Goal: Find specific fact: Find specific fact

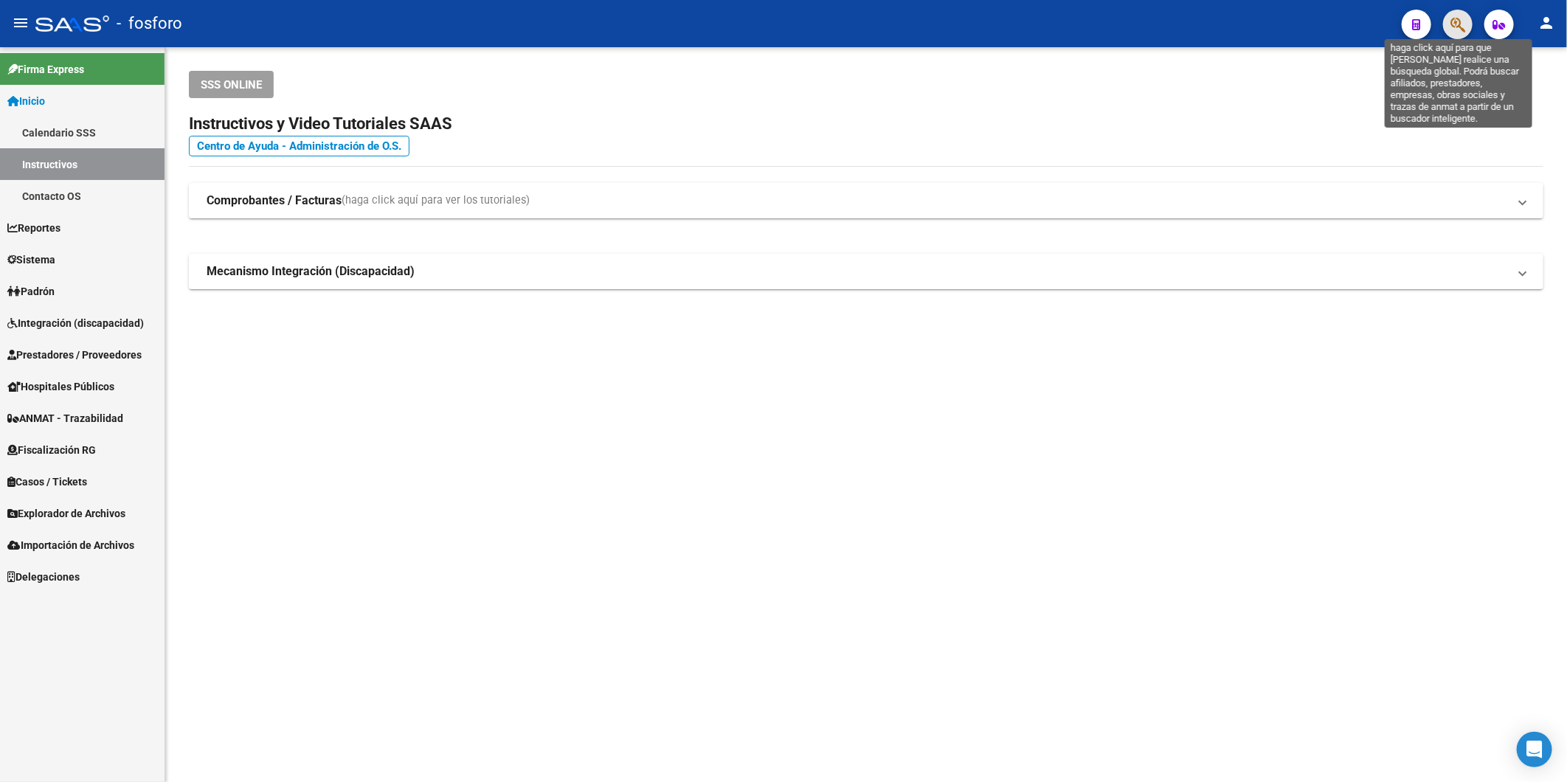
click at [1463, 32] on icon "button" at bounding box center [1457, 24] width 15 height 17
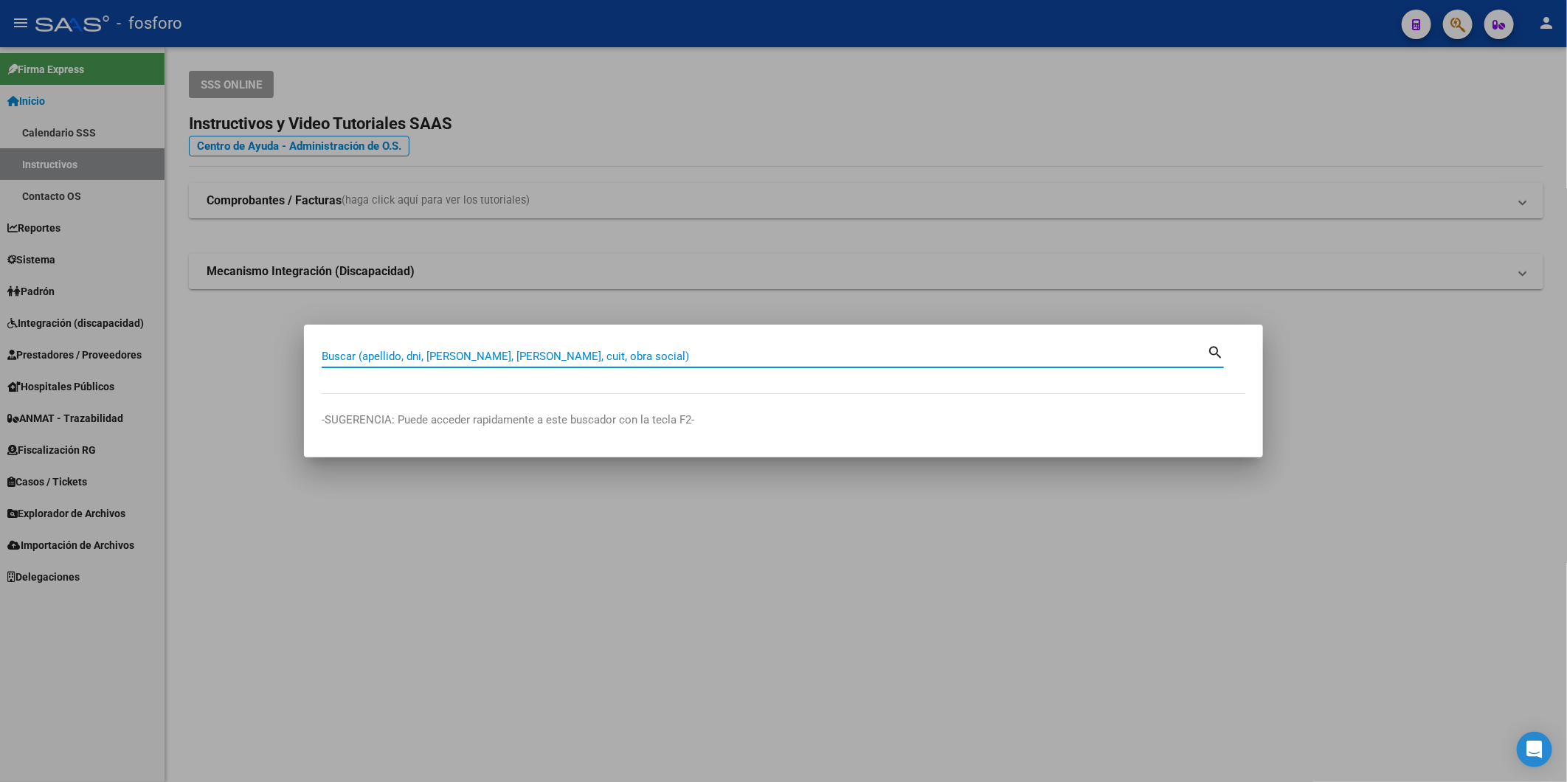
click at [511, 363] on div "Buscar (apellido, dni, [PERSON_NAME], [PERSON_NAME], cuit, obra social)" at bounding box center [764, 356] width 885 height 22
click at [517, 355] on input "Buscar (apellido, dni, [PERSON_NAME], [PERSON_NAME], cuit, obra social)" at bounding box center [764, 356] width 885 height 13
paste input "31914135"
type input "31914135"
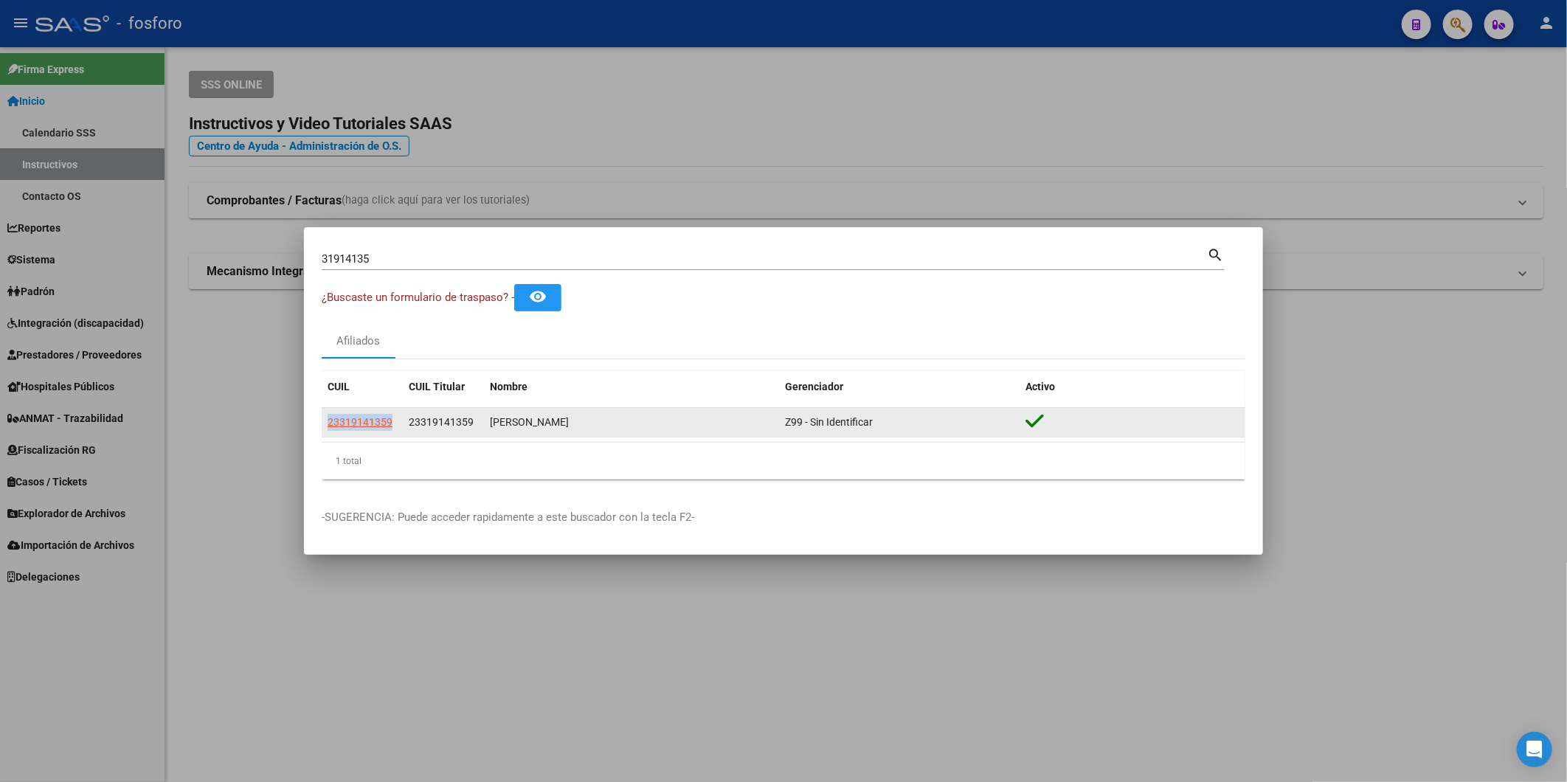
drag, startPoint x: 325, startPoint y: 419, endPoint x: 394, endPoint y: 425, distance: 69.6
click at [394, 425] on datatable-body-cell "23319141359" at bounding box center [362, 422] width 81 height 29
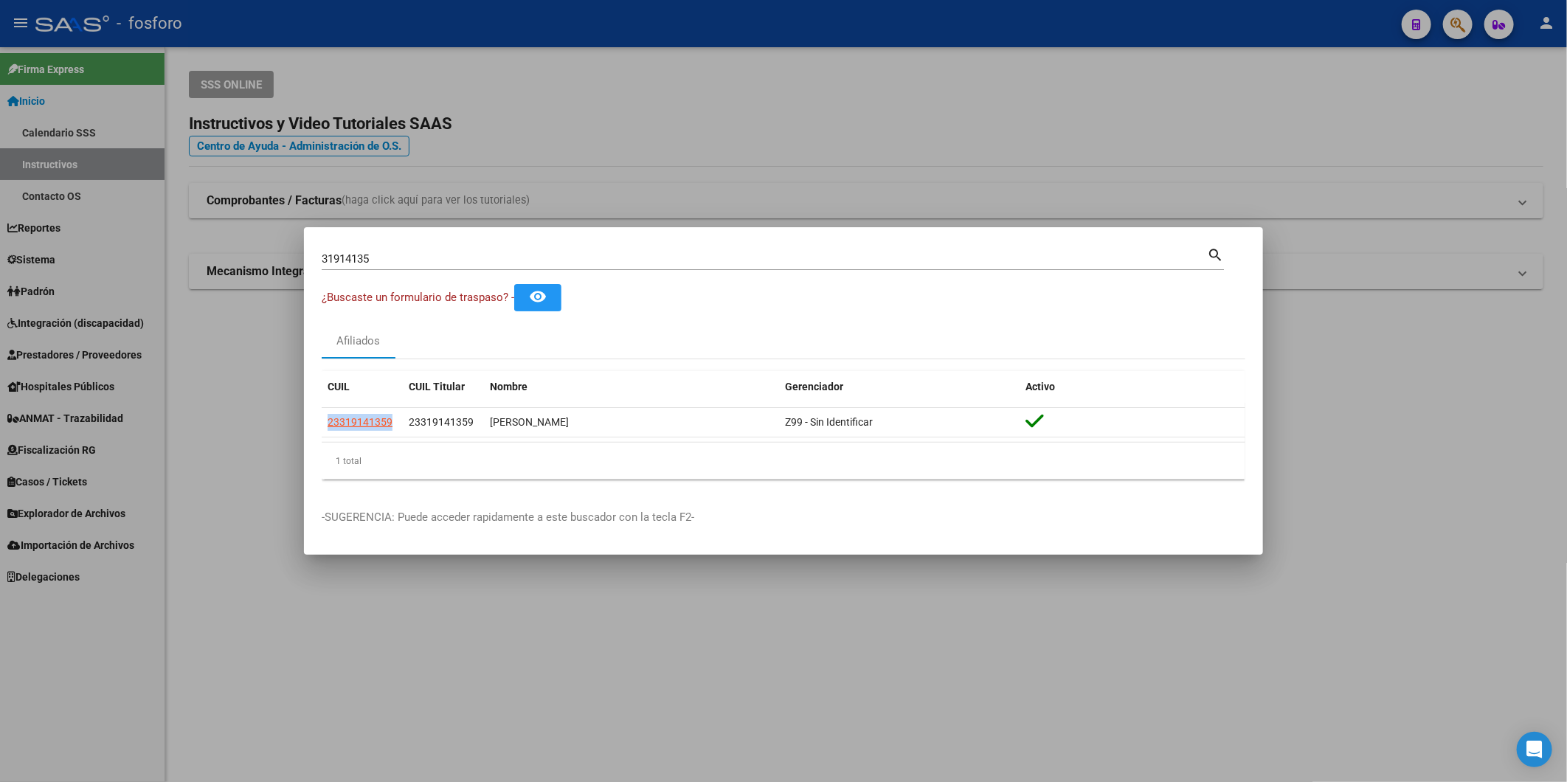
copy span "23319141359"
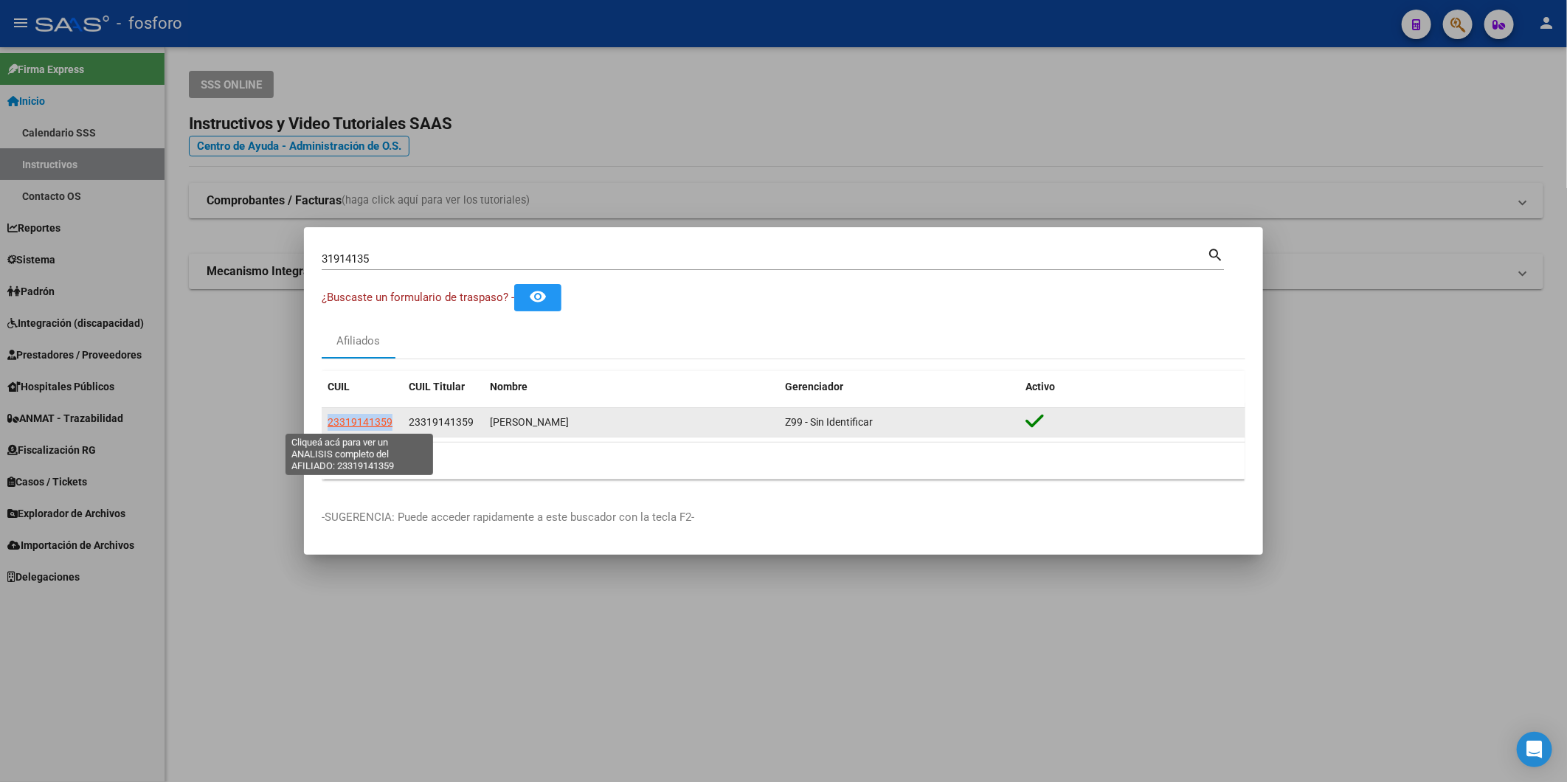
click at [359, 424] on span "23319141359" at bounding box center [360, 422] width 65 height 12
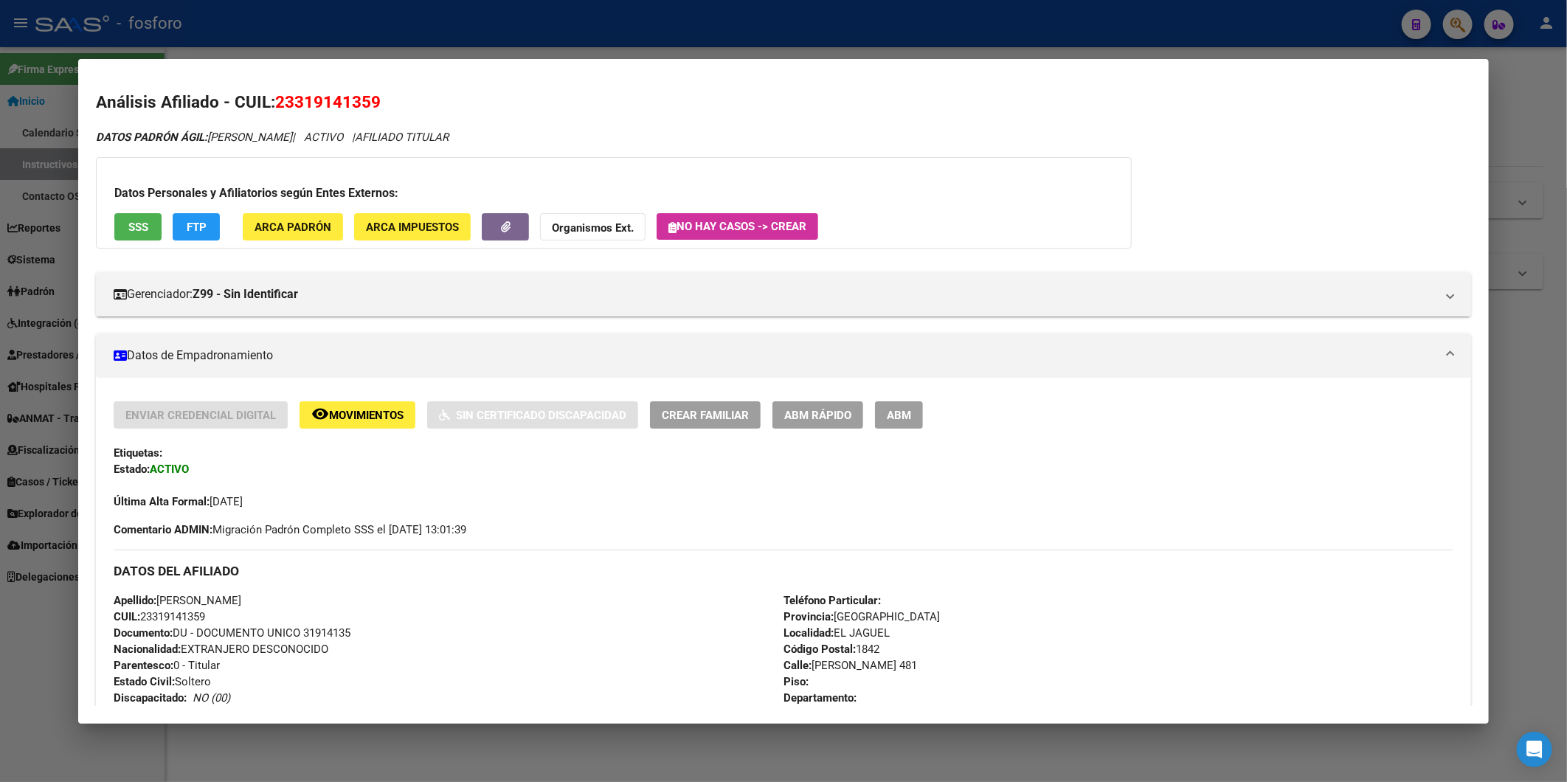
click at [1546, 161] on div at bounding box center [783, 391] width 1567 height 782
